Goal: Transaction & Acquisition: Purchase product/service

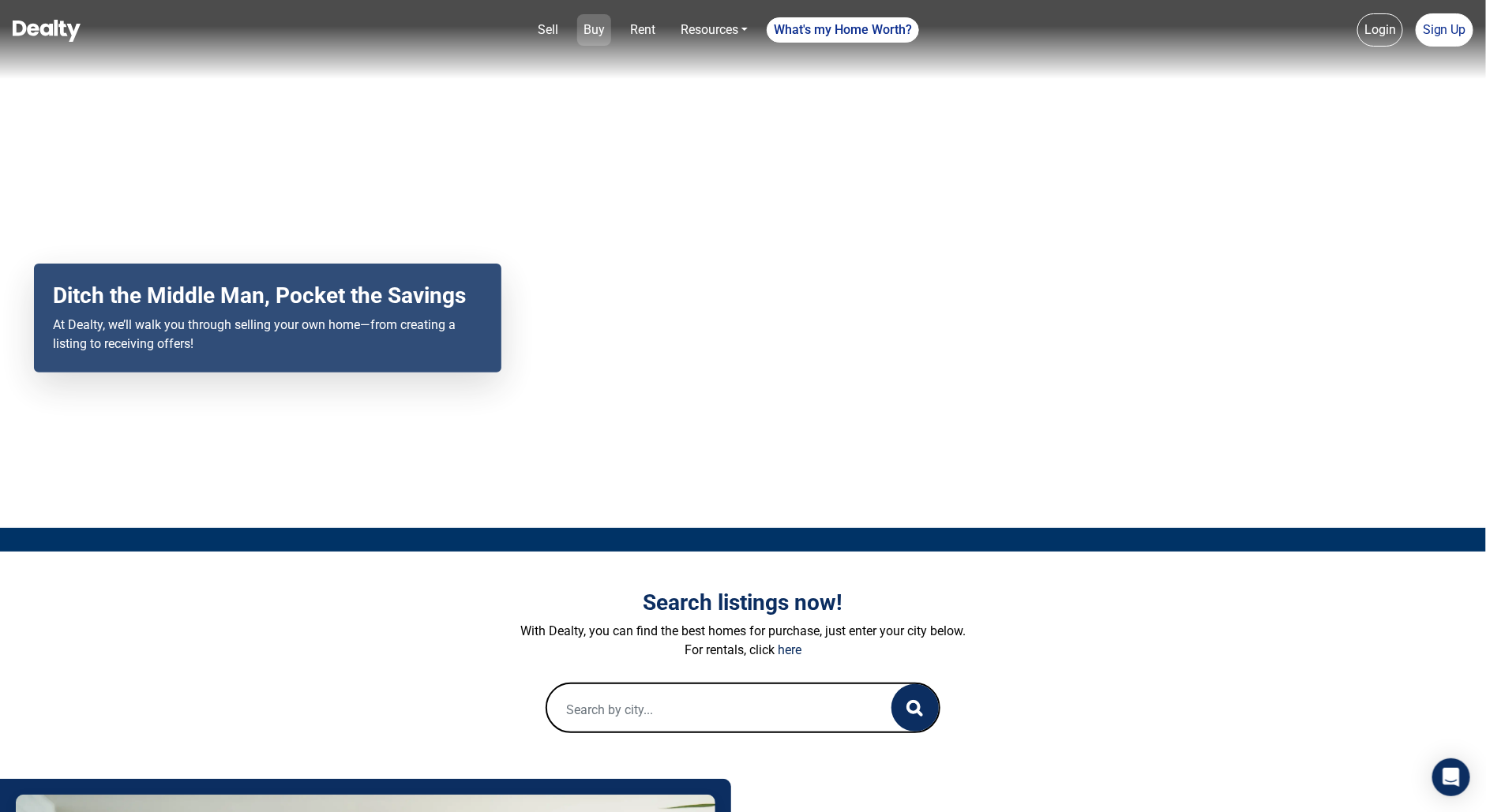
click at [601, 30] on link "Buy" at bounding box center [594, 30] width 34 height 32
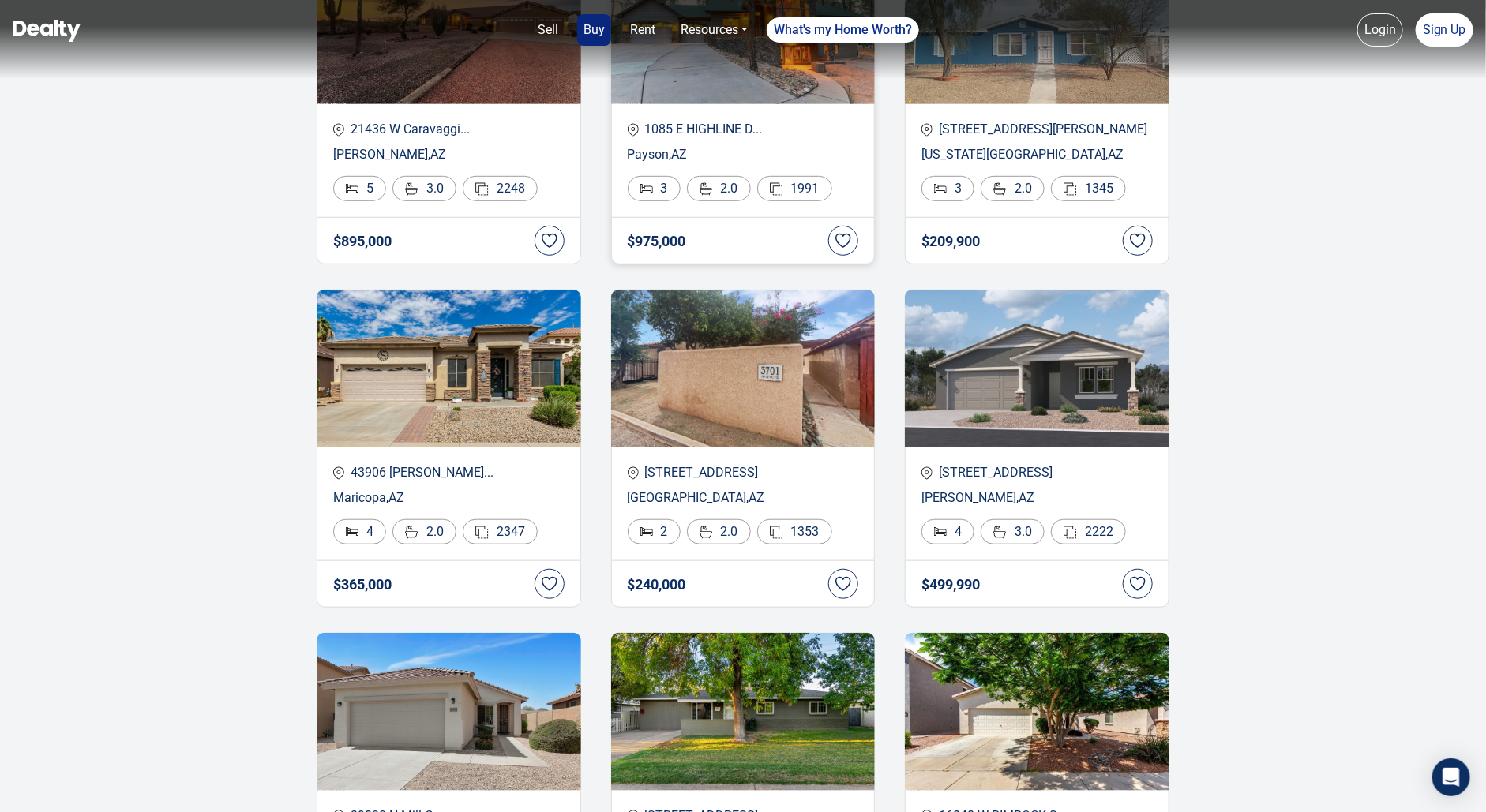
scroll to position [412, 0]
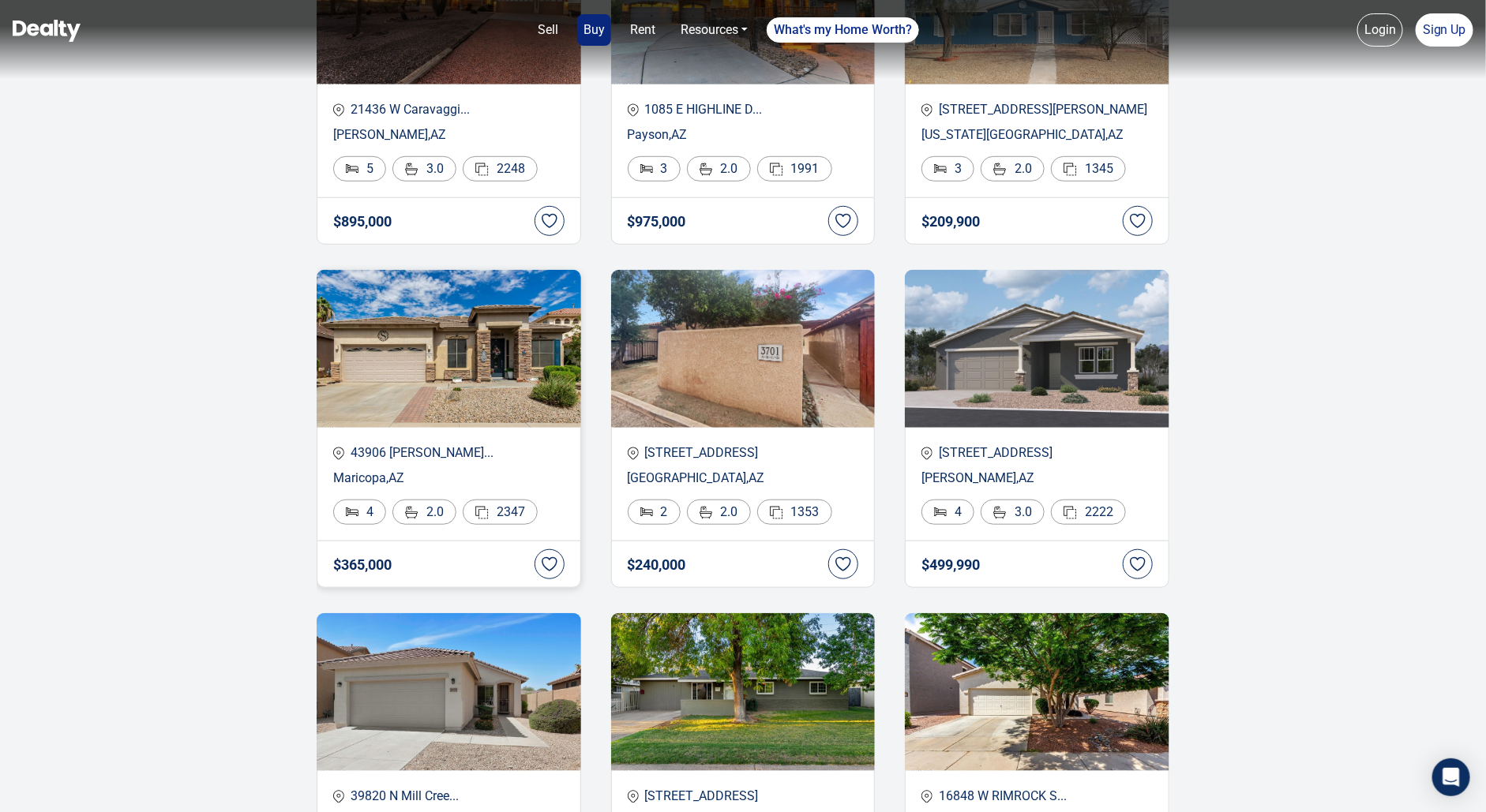
click at [521, 378] on img at bounding box center [448, 349] width 265 height 158
